Goal: Information Seeking & Learning: Check status

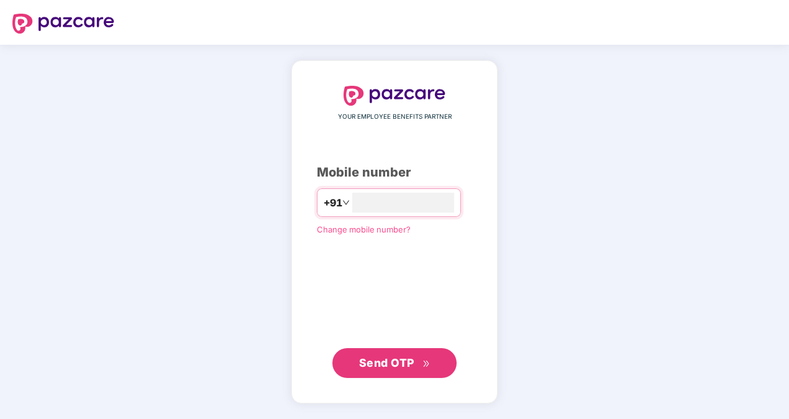
type input "**********"
click at [413, 364] on span "Send OTP" at bounding box center [386, 362] width 55 height 13
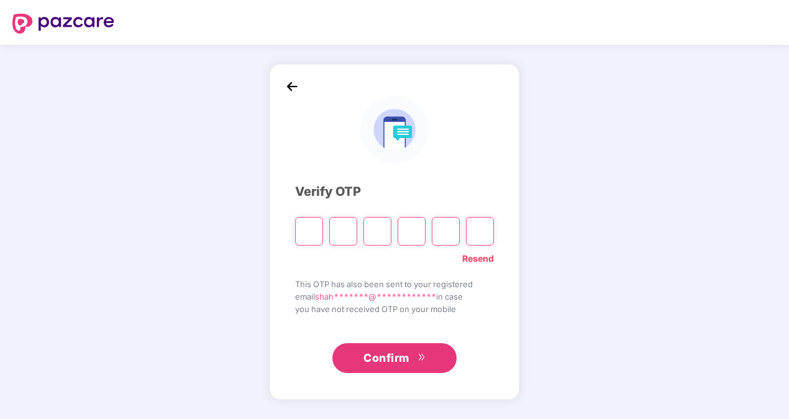
type input "*"
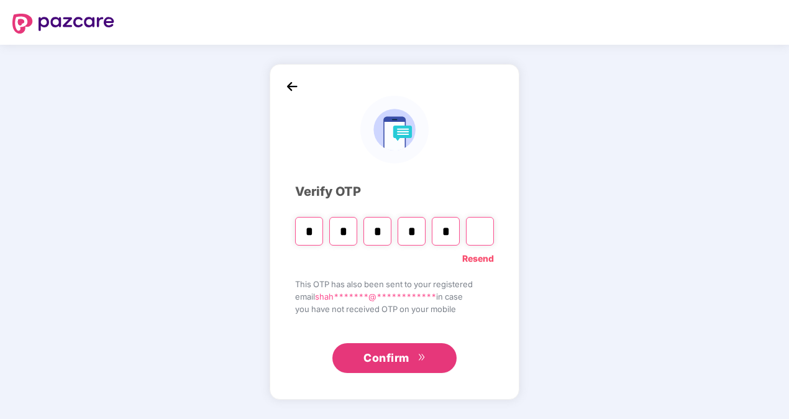
type input "*"
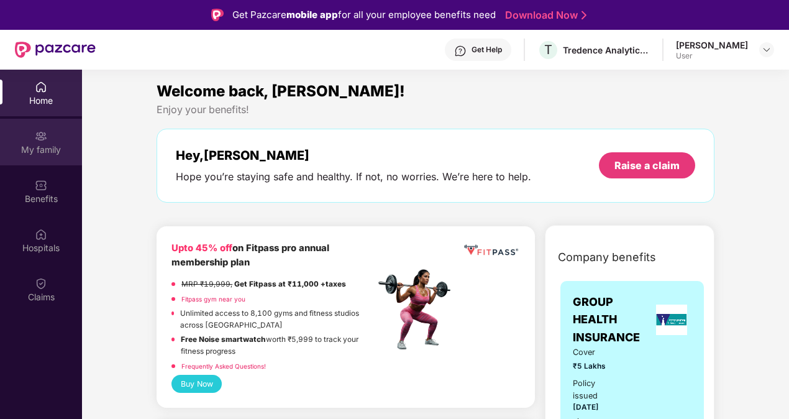
click at [41, 139] on img at bounding box center [41, 136] width 12 height 12
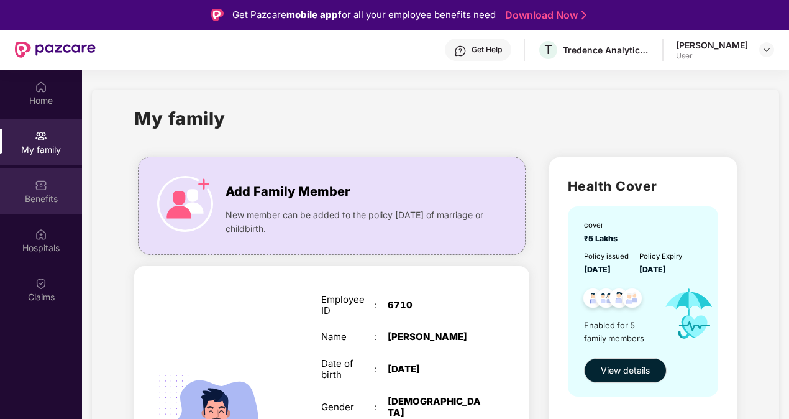
click at [53, 191] on div "Benefits" at bounding box center [41, 191] width 82 height 47
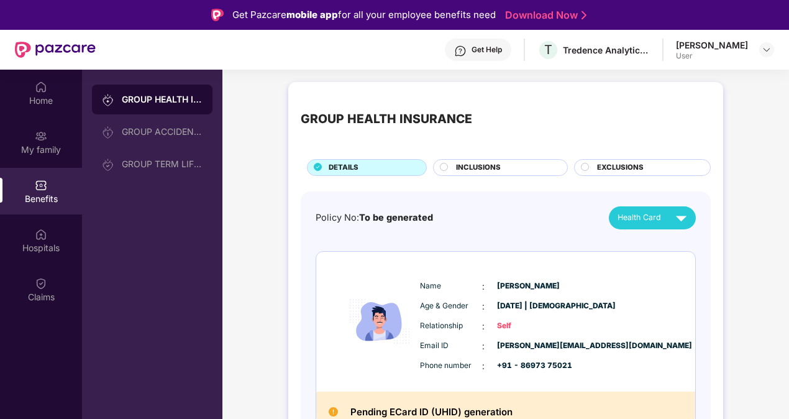
click at [447, 165] on circle at bounding box center [443, 166] width 7 height 7
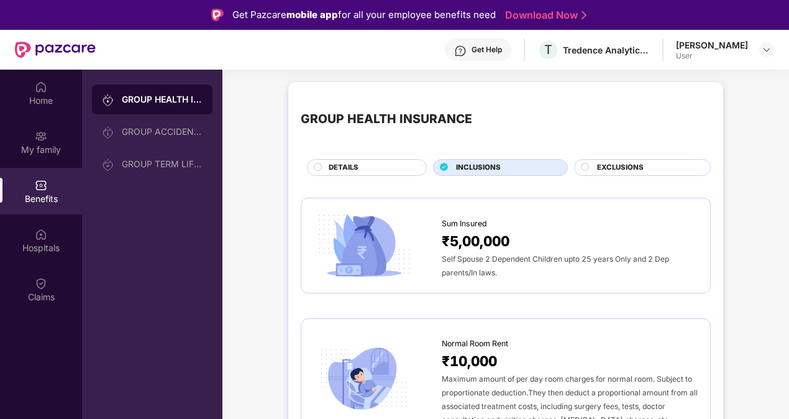
click at [361, 168] on div "DETAILS" at bounding box center [371, 168] width 98 height 13
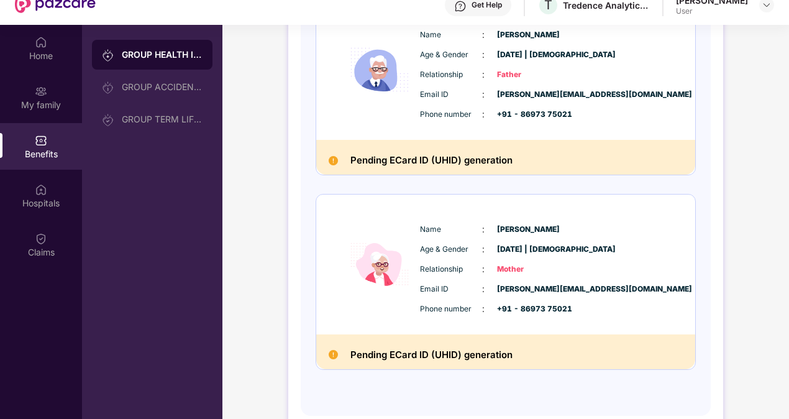
scroll to position [70, 0]
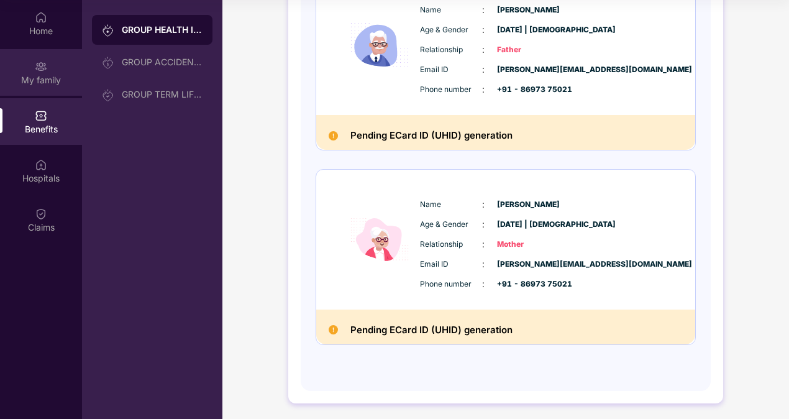
click at [51, 77] on div "My family" at bounding box center [41, 80] width 82 height 12
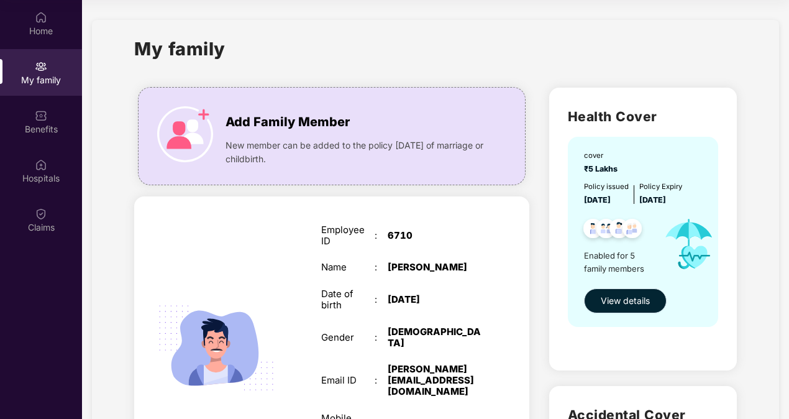
click at [615, 303] on span "View details" at bounding box center [625, 301] width 49 height 14
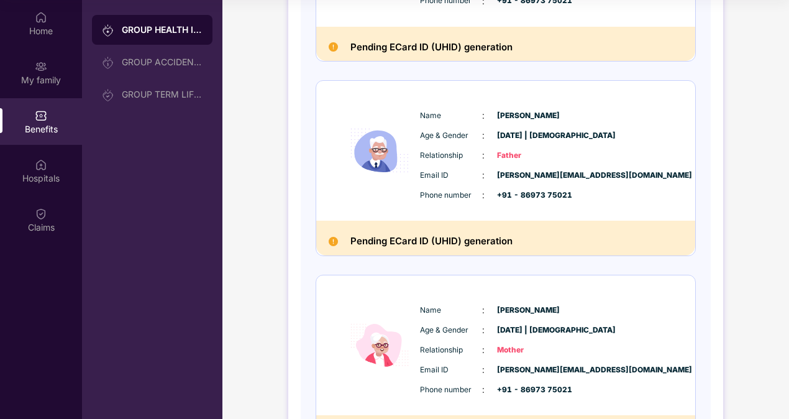
scroll to position [745, 0]
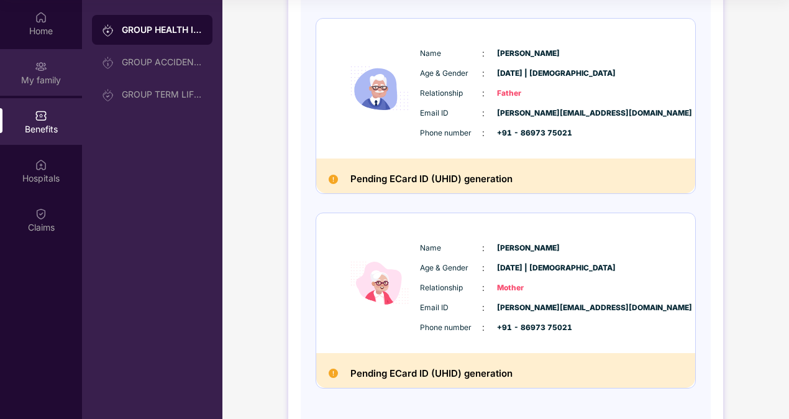
click at [45, 66] on img at bounding box center [41, 66] width 12 height 12
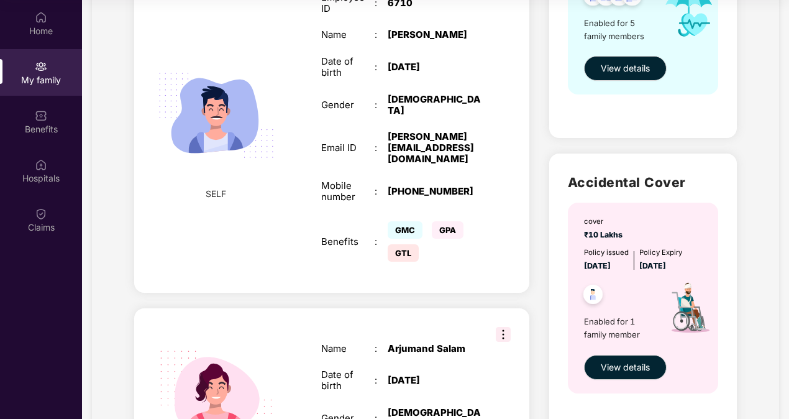
scroll to position [248, 0]
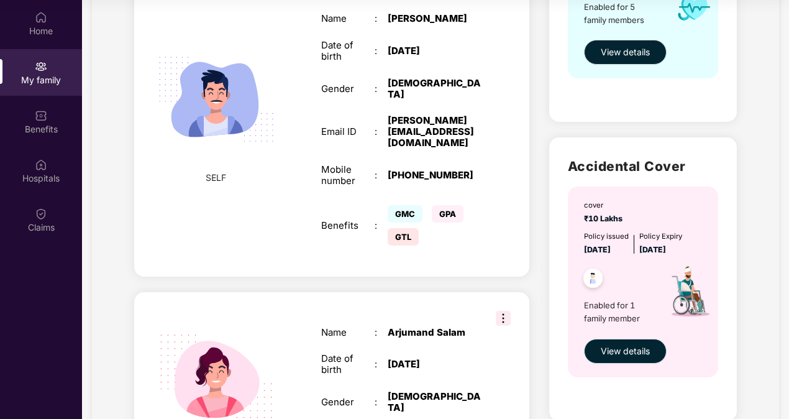
click at [624, 347] on span "View details" at bounding box center [625, 351] width 49 height 14
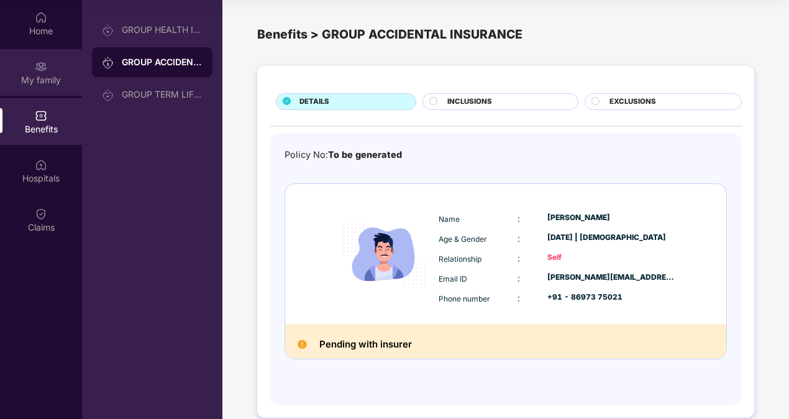
click at [44, 67] on img at bounding box center [41, 66] width 12 height 12
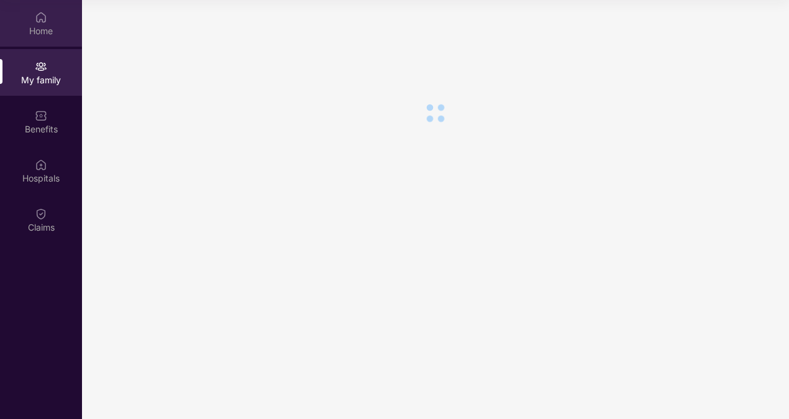
click at [40, 35] on div "Home" at bounding box center [41, 31] width 82 height 12
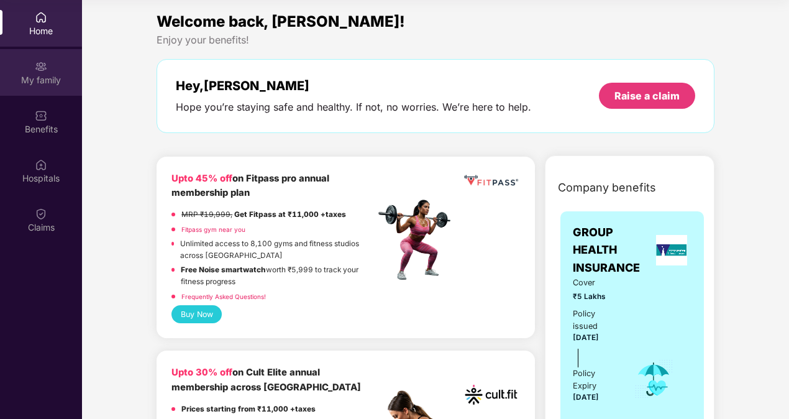
click at [47, 87] on div "My family" at bounding box center [41, 72] width 82 height 47
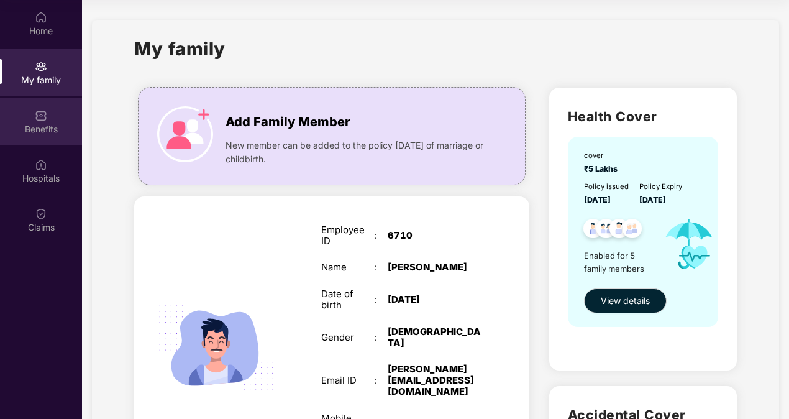
click at [47, 125] on div "Benefits" at bounding box center [41, 129] width 82 height 12
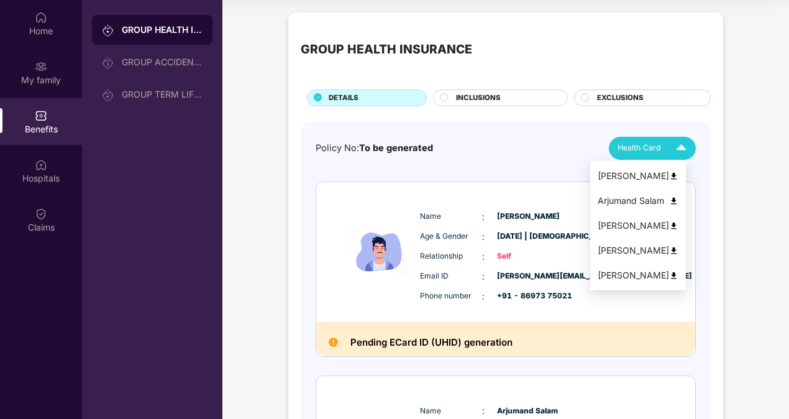
click at [680, 148] on img at bounding box center [681, 148] width 22 height 22
click at [678, 174] on img at bounding box center [673, 175] width 9 height 9
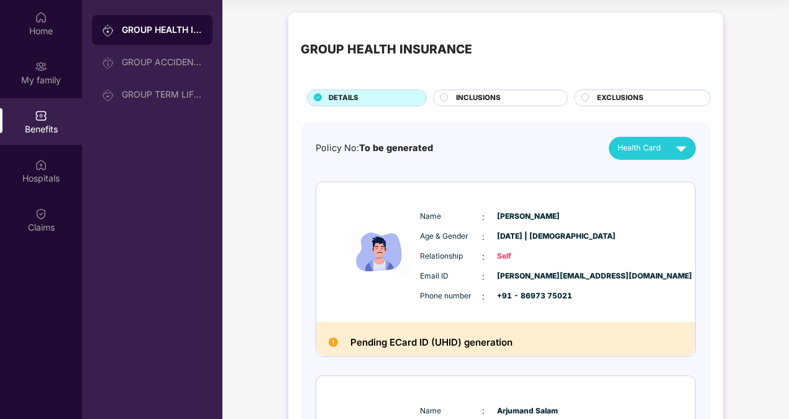
click at [477, 93] on span "INCLUSIONS" at bounding box center [478, 98] width 45 height 11
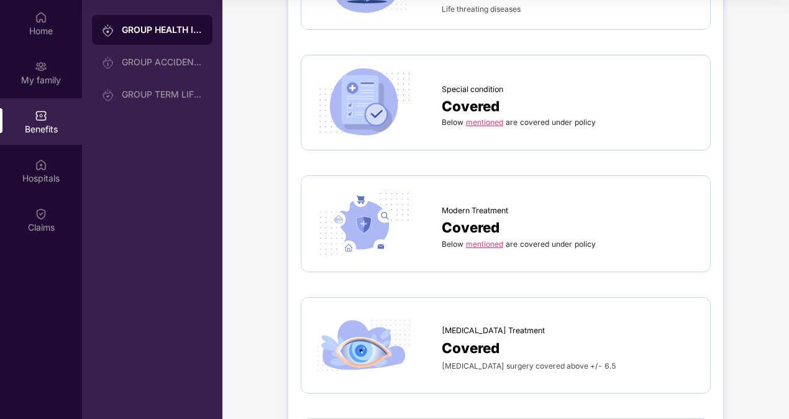
scroll to position [1615, 0]
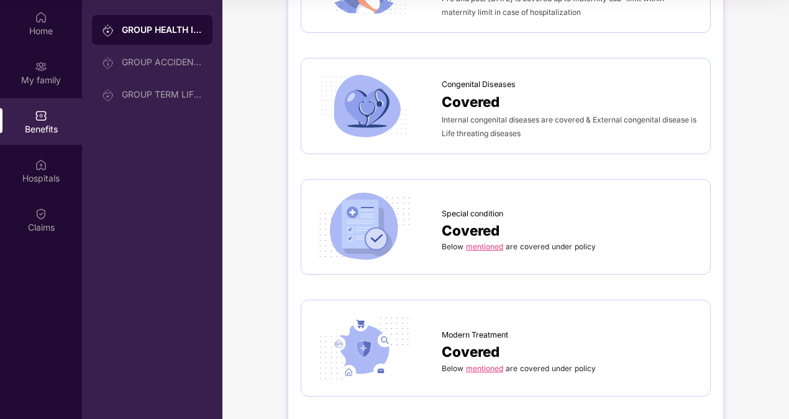
click at [487, 242] on link "mentioned" at bounding box center [484, 246] width 37 height 9
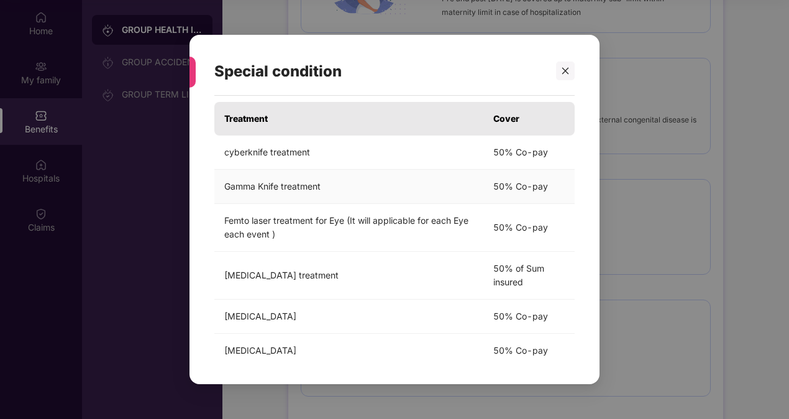
scroll to position [43, 0]
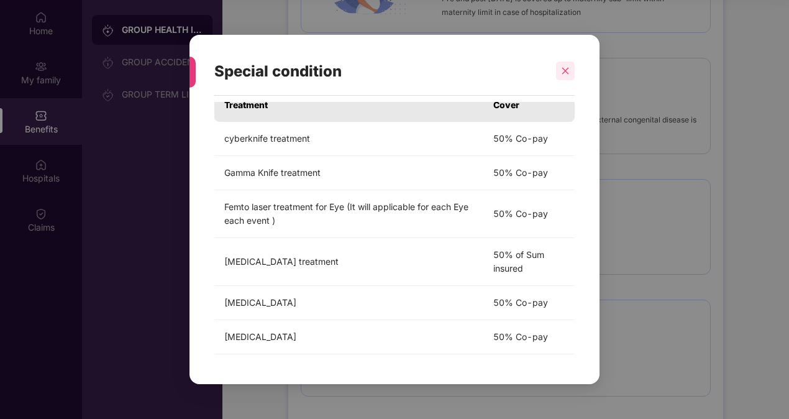
click at [558, 75] on div at bounding box center [565, 70] width 19 height 19
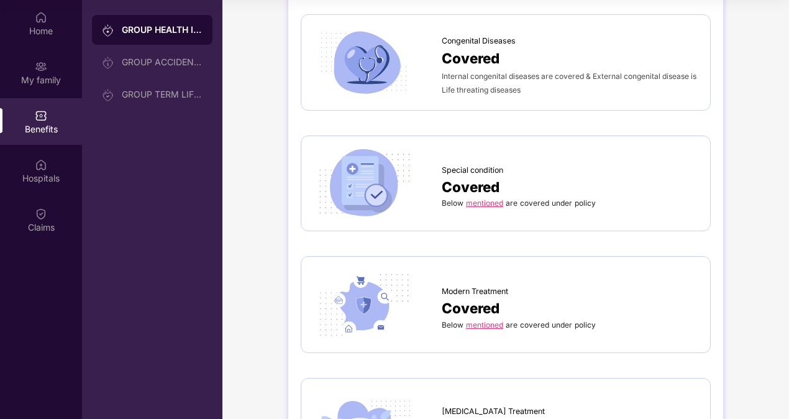
scroll to position [1677, 0]
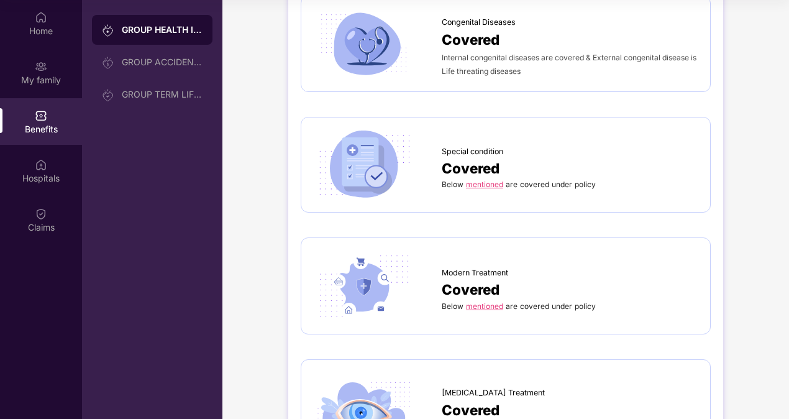
click at [478, 301] on link "mentioned" at bounding box center [484, 305] width 37 height 9
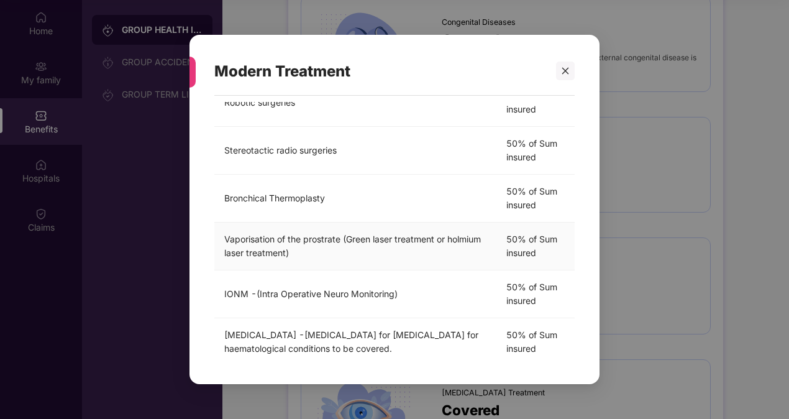
scroll to position [383, 0]
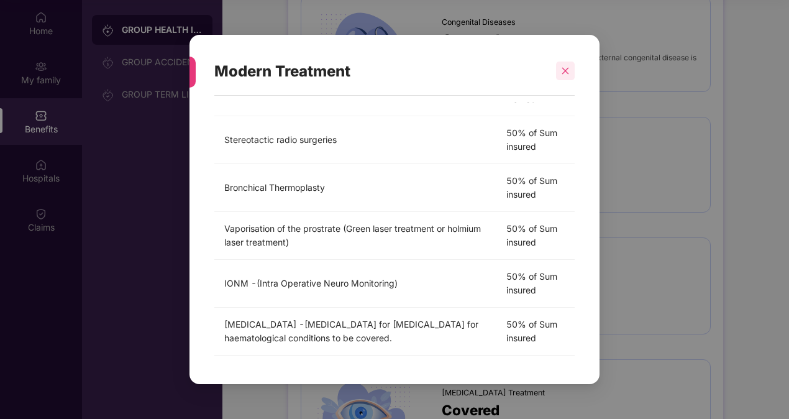
click at [567, 65] on div at bounding box center [565, 70] width 19 height 19
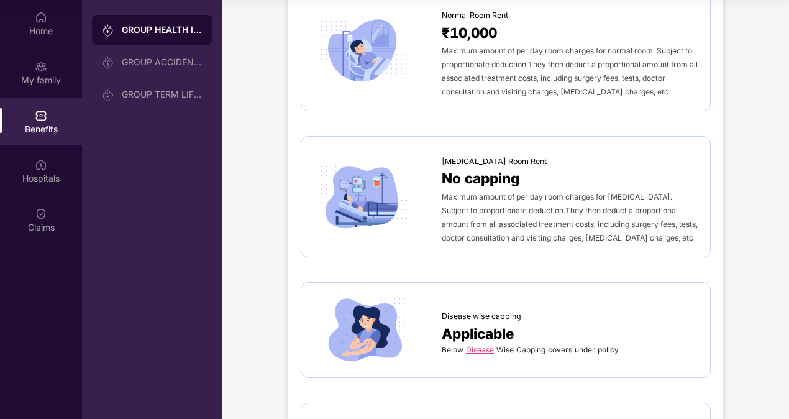
scroll to position [0, 0]
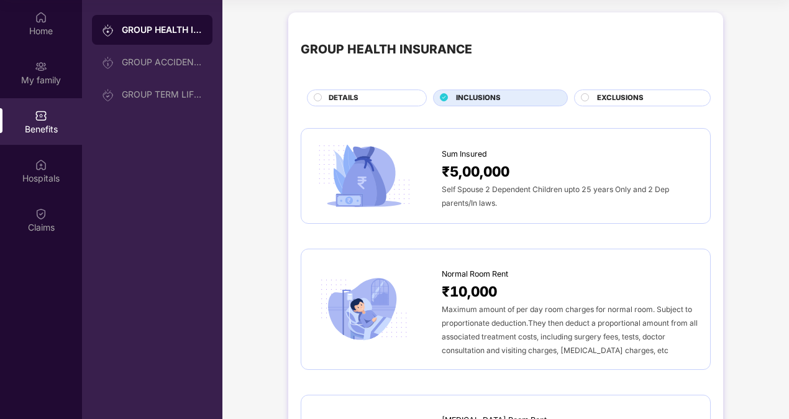
click at [584, 99] on circle at bounding box center [584, 96] width 7 height 7
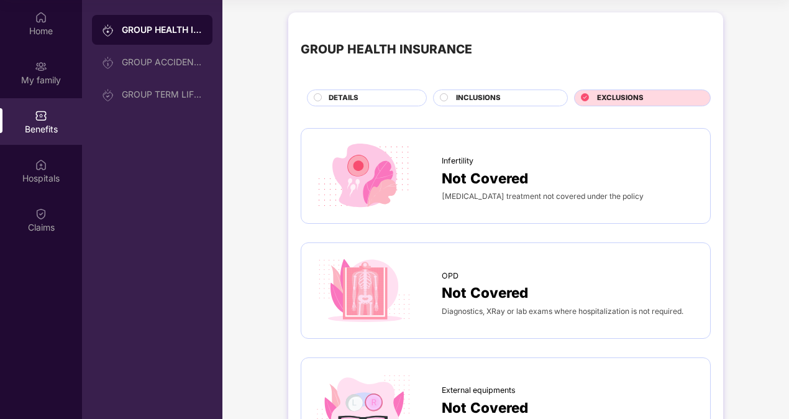
click at [352, 97] on span "DETAILS" at bounding box center [344, 98] width 30 height 11
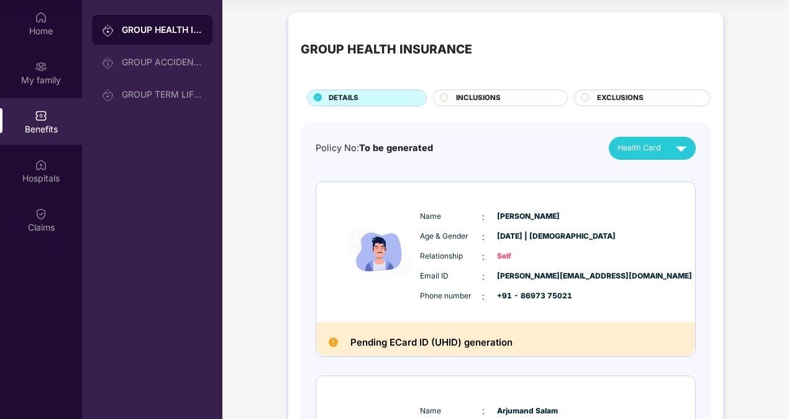
click at [330, 342] on img at bounding box center [333, 341] width 9 height 9
click at [429, 347] on h2 "Pending ECard ID (UHID) generation" at bounding box center [431, 342] width 162 height 16
click at [189, 66] on div "GROUP ACCIDENTAL INSURANCE" at bounding box center [162, 62] width 81 height 10
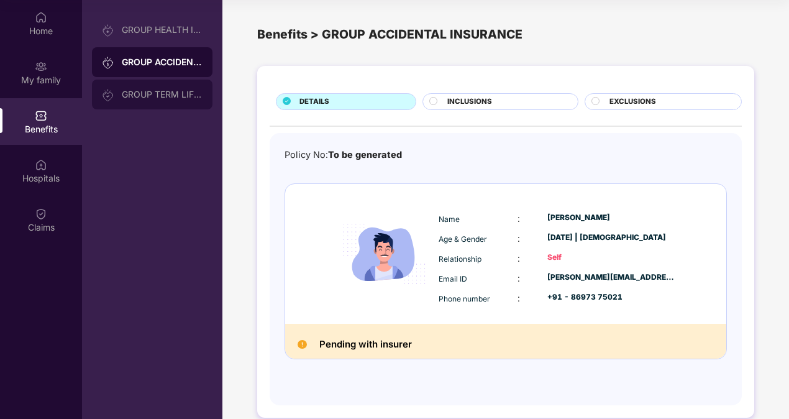
click at [185, 89] on div "GROUP TERM LIFE INSURANCE" at bounding box center [152, 95] width 121 height 30
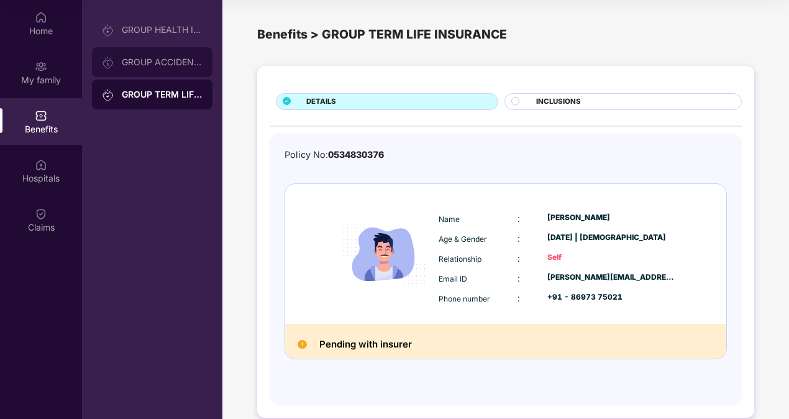
click at [181, 61] on div "GROUP ACCIDENTAL INSURANCE" at bounding box center [162, 62] width 81 height 10
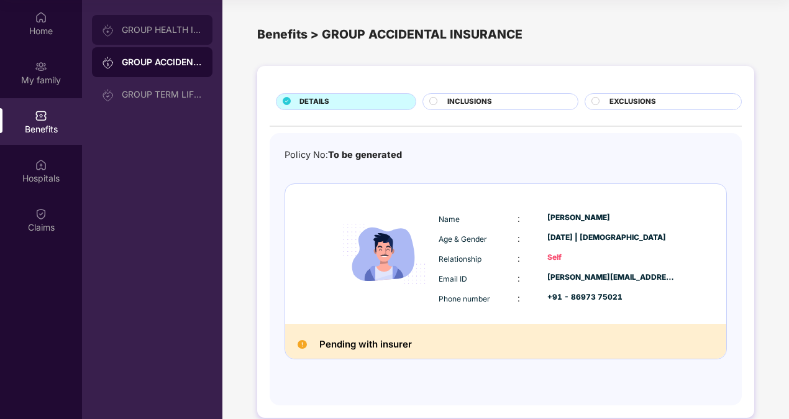
click at [176, 38] on div "GROUP HEALTH INSURANCE" at bounding box center [152, 30] width 121 height 30
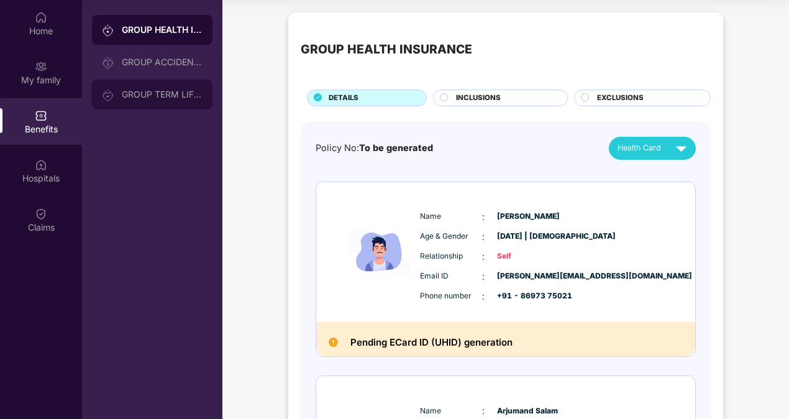
click at [171, 102] on div "GROUP TERM LIFE INSURANCE" at bounding box center [152, 95] width 121 height 30
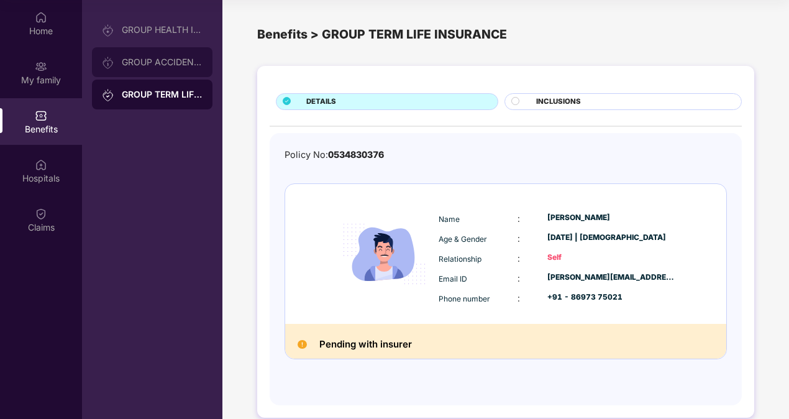
click at [165, 70] on div "GROUP ACCIDENTAL INSURANCE" at bounding box center [152, 62] width 121 height 30
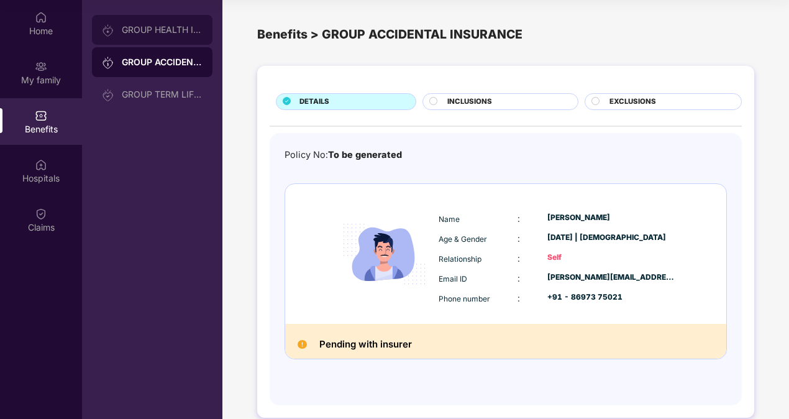
click at [162, 39] on div "GROUP HEALTH INSURANCE" at bounding box center [152, 30] width 121 height 30
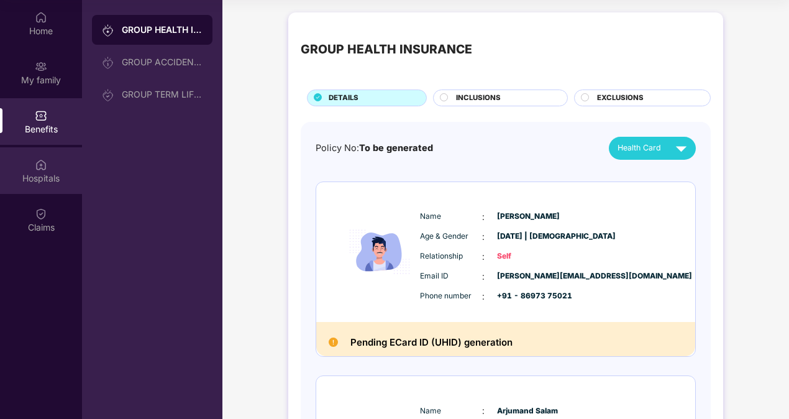
click at [54, 174] on div "Hospitals" at bounding box center [41, 178] width 82 height 12
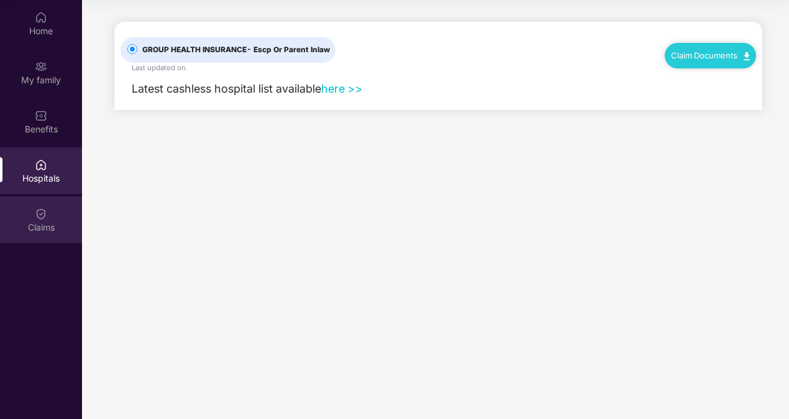
click at [38, 223] on div "Claims" at bounding box center [41, 227] width 82 height 12
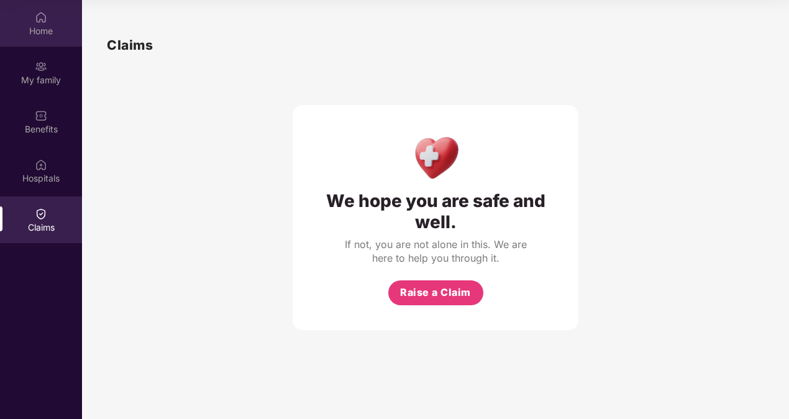
click at [43, 25] on div "Home" at bounding box center [41, 31] width 82 height 12
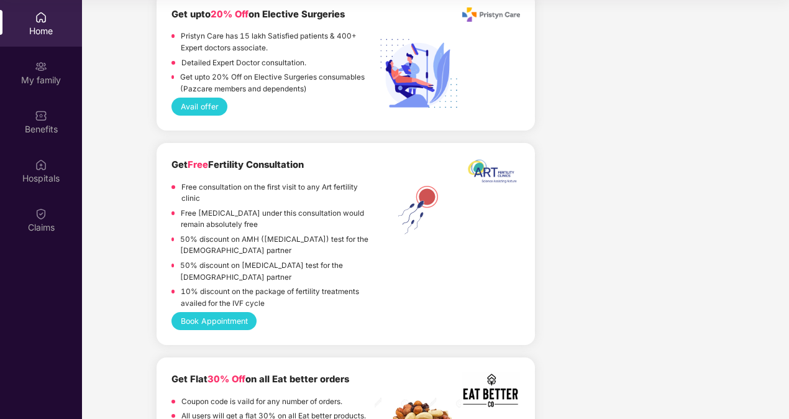
scroll to position [1868, 0]
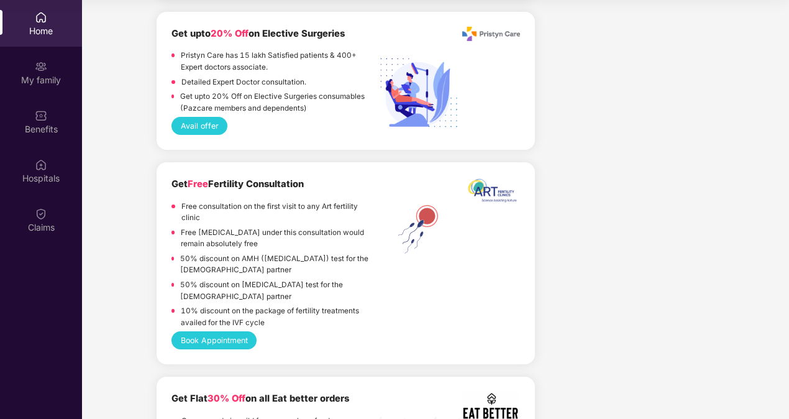
drag, startPoint x: 785, startPoint y: 244, endPoint x: 765, endPoint y: 103, distance: 141.7
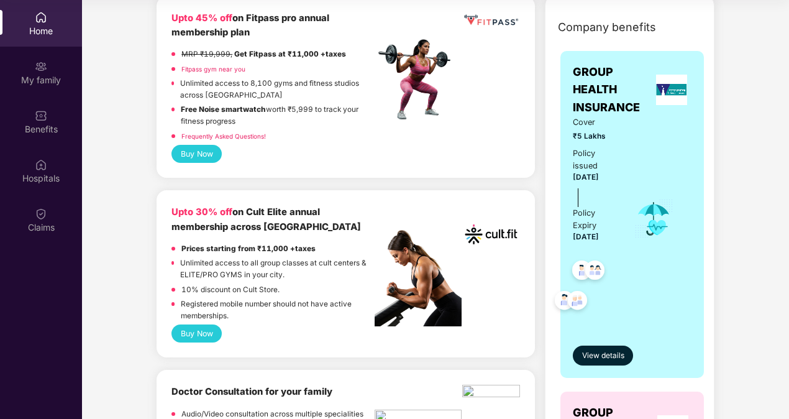
scroll to position [186, 0]
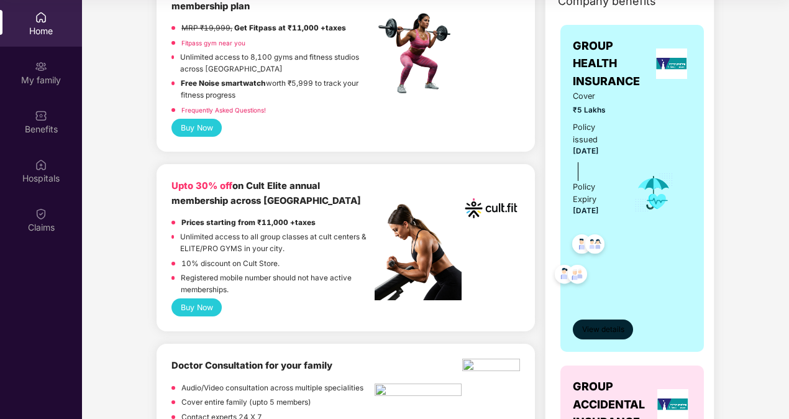
click at [604, 332] on span "View details" at bounding box center [603, 330] width 42 height 12
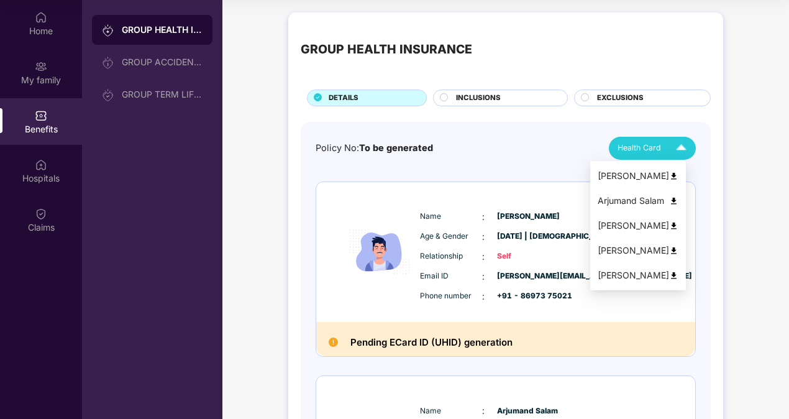
click at [625, 175] on div "Shahbaz Ali" at bounding box center [638, 176] width 81 height 14
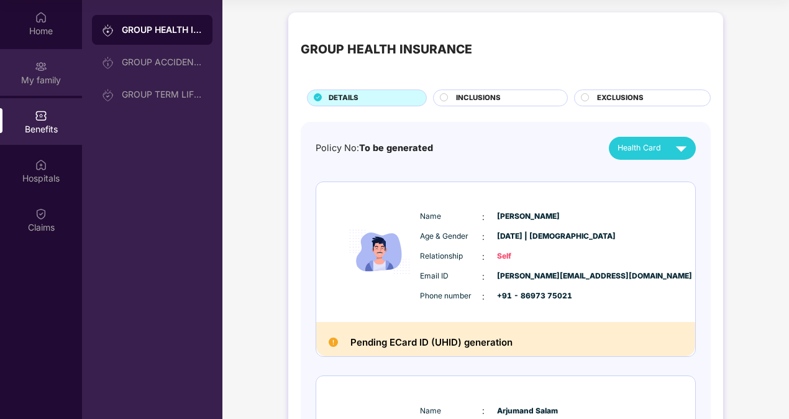
click at [40, 71] on img at bounding box center [41, 66] width 12 height 12
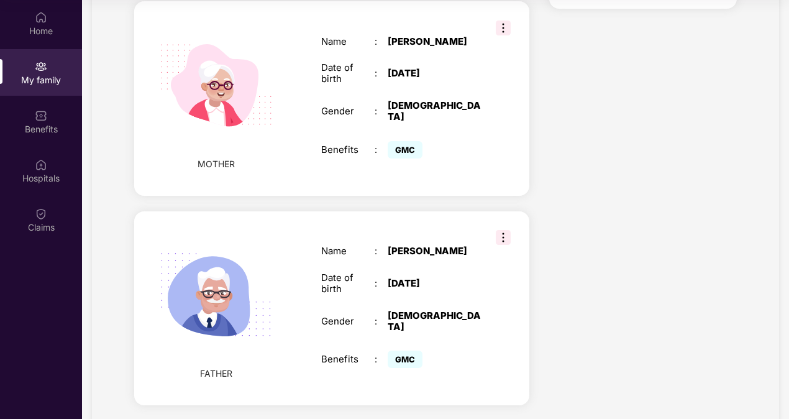
scroll to position [973, 0]
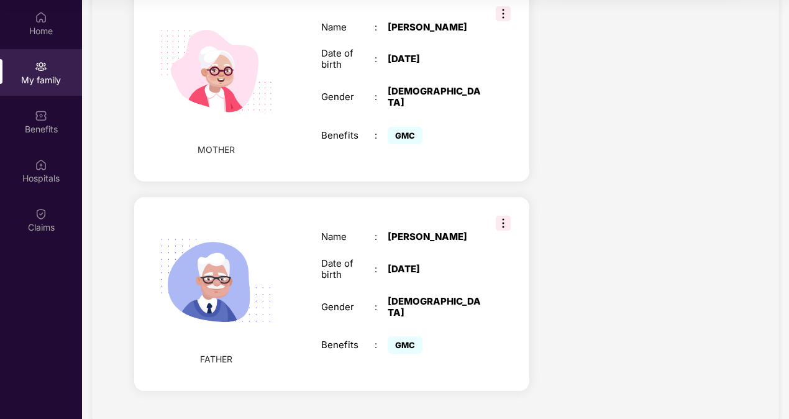
click at [504, 216] on img at bounding box center [503, 223] width 15 height 15
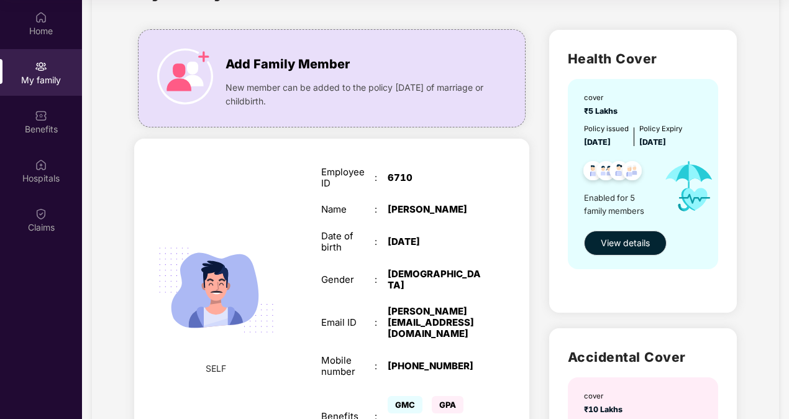
scroll to position [41, 0]
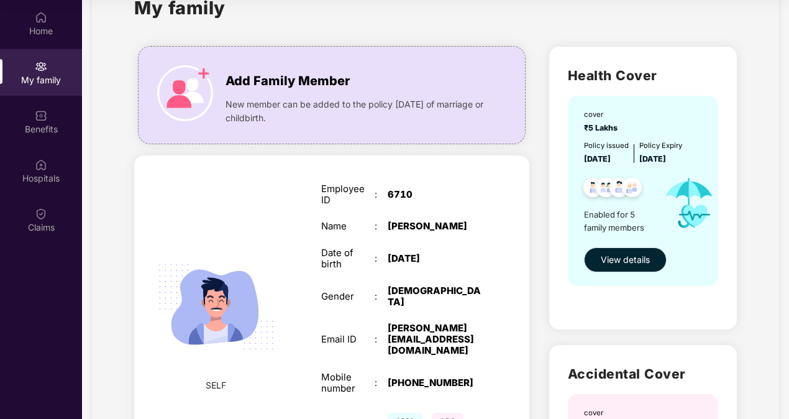
click at [635, 259] on span "View details" at bounding box center [625, 260] width 49 height 14
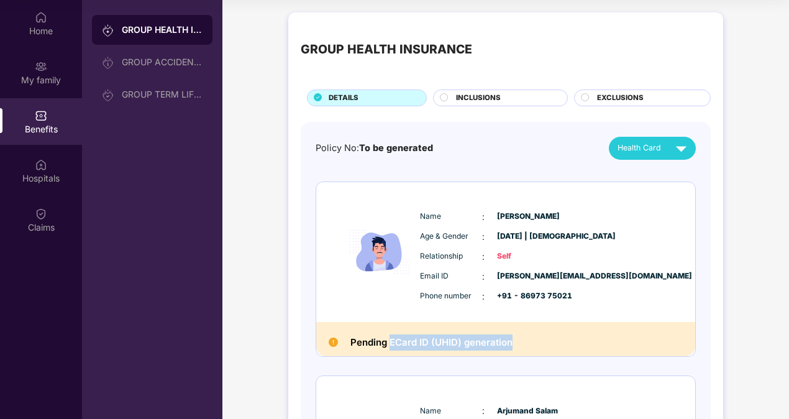
drag, startPoint x: 519, startPoint y: 343, endPoint x: 389, endPoint y: 344, distance: 130.5
click at [389, 344] on div "Pending ECard ID (UHID) generation" at bounding box center [505, 339] width 379 height 35
copy h2 "ECard ID (UHID) generation"
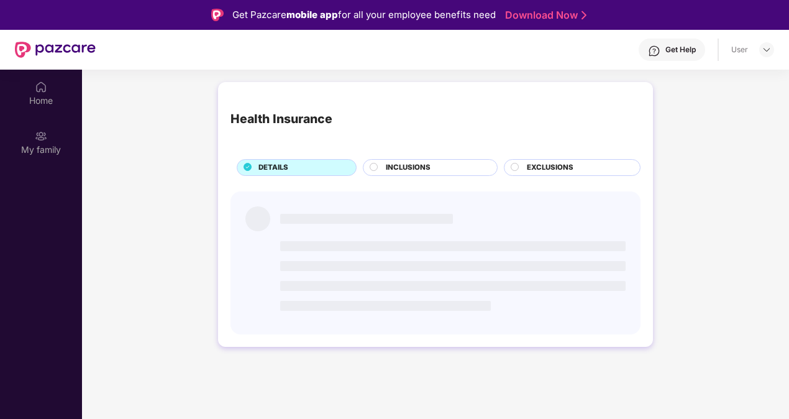
scroll to position [70, 0]
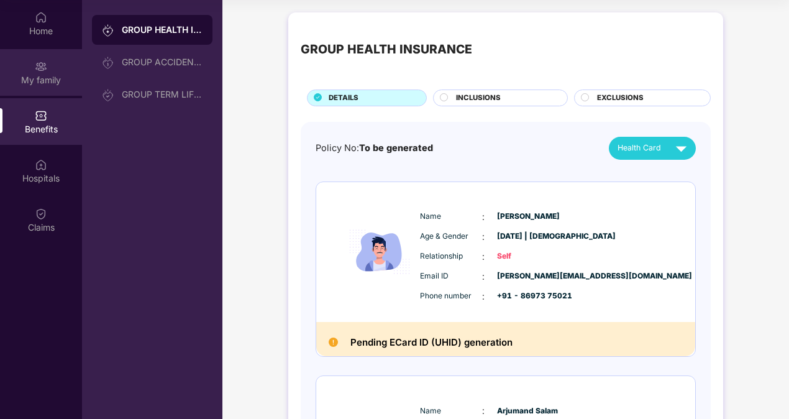
click at [52, 72] on div "My family" at bounding box center [41, 72] width 82 height 47
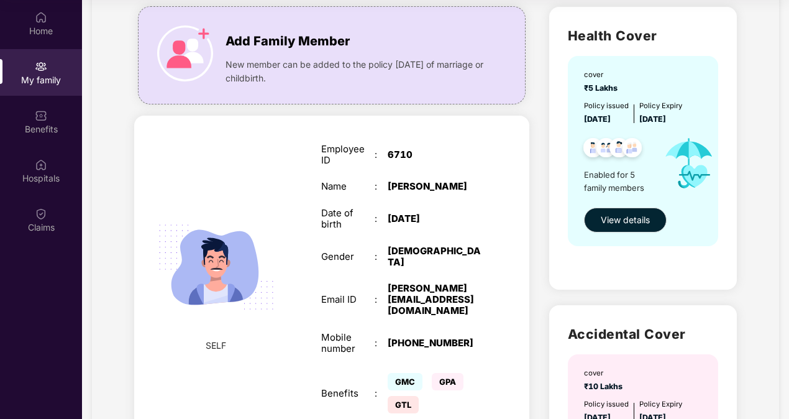
scroll to position [62, 0]
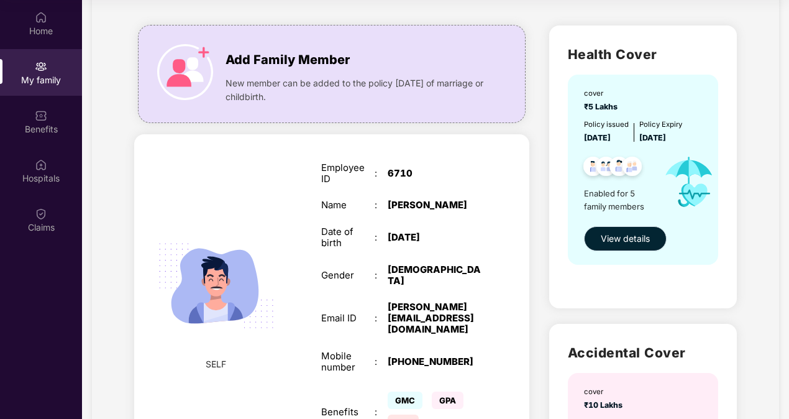
click at [616, 234] on span "View details" at bounding box center [625, 239] width 49 height 14
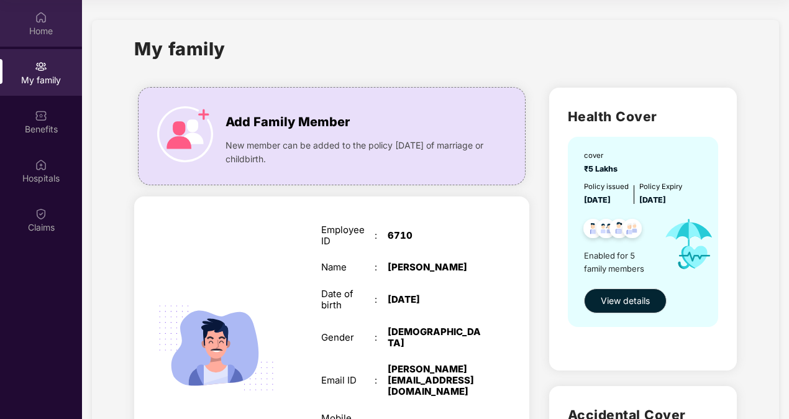
click at [29, 22] on div "Home" at bounding box center [41, 23] width 82 height 47
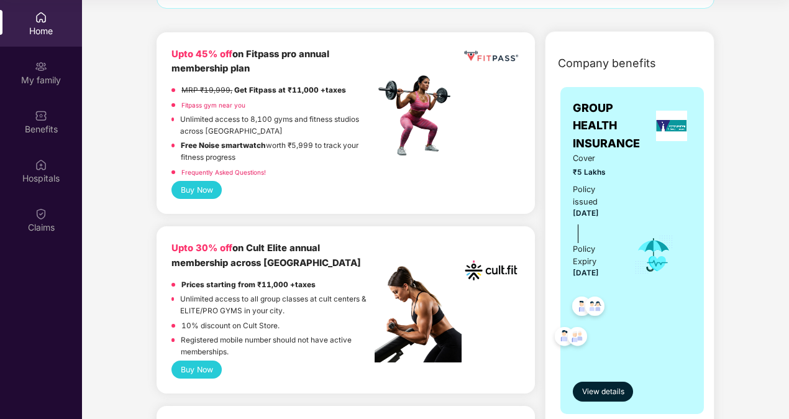
scroll to position [248, 0]
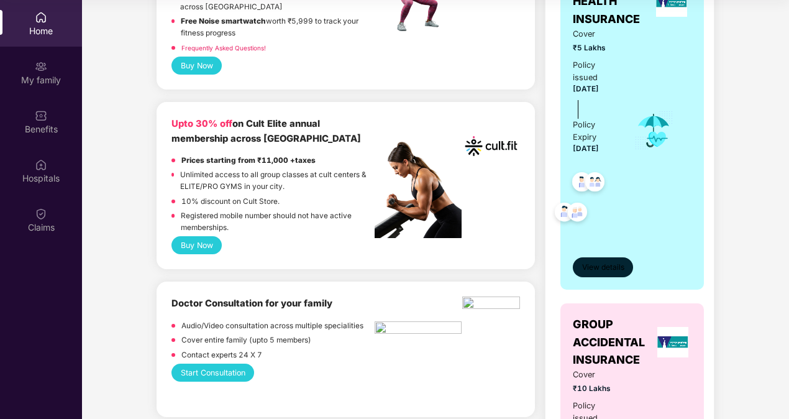
click at [609, 266] on span "View details" at bounding box center [603, 268] width 42 height 12
